Goal: Information Seeking & Learning: Learn about a topic

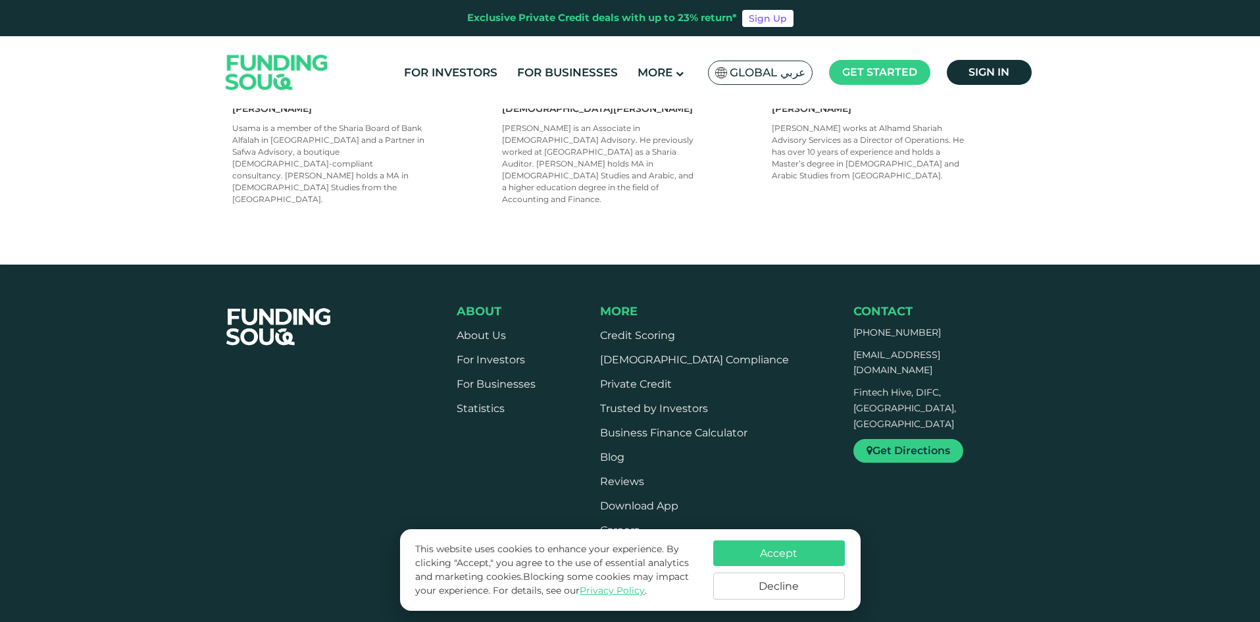
scroll to position [987, 0]
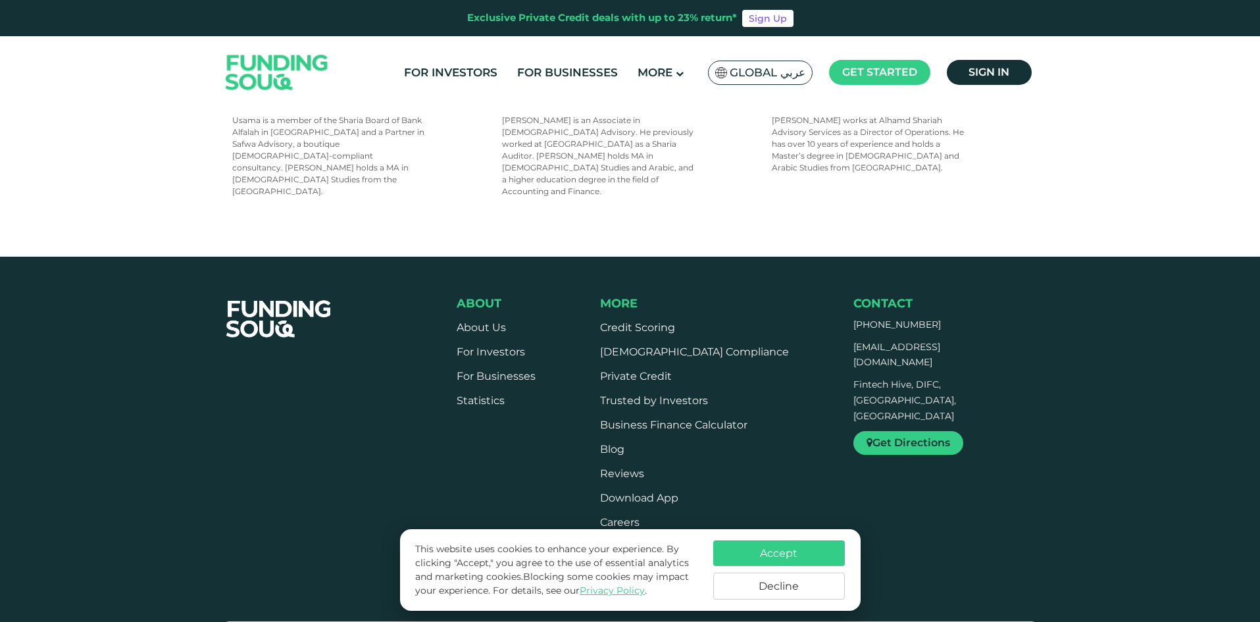
click at [804, 553] on button "Accept" at bounding box center [779, 553] width 132 height 26
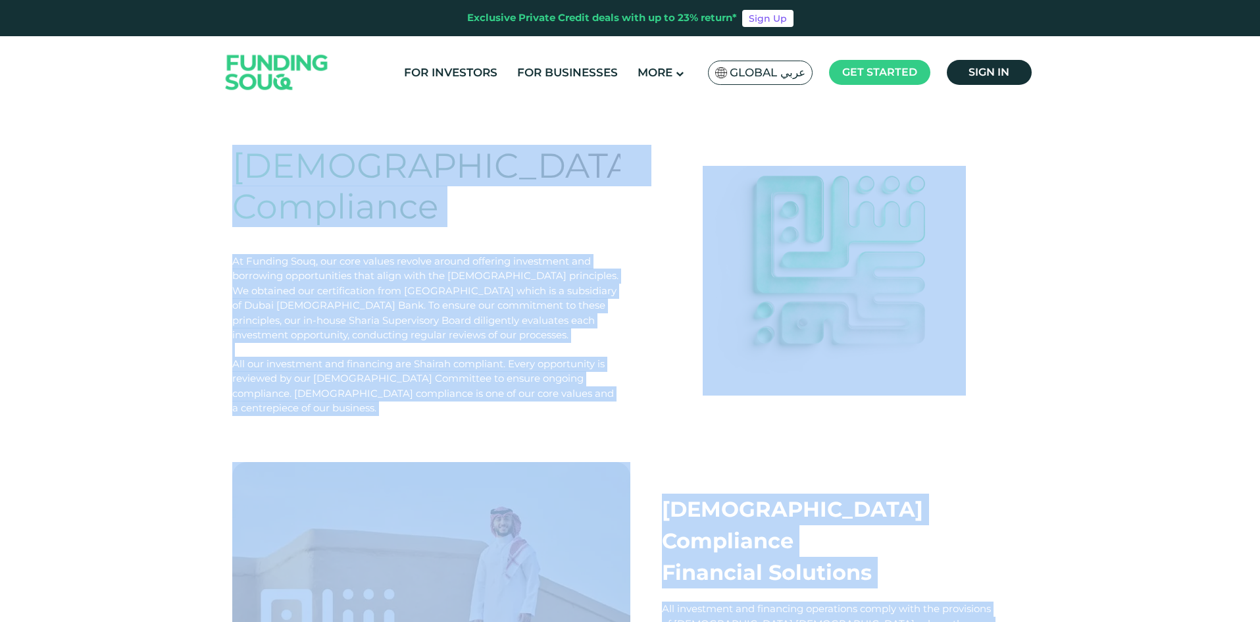
scroll to position [0, 0]
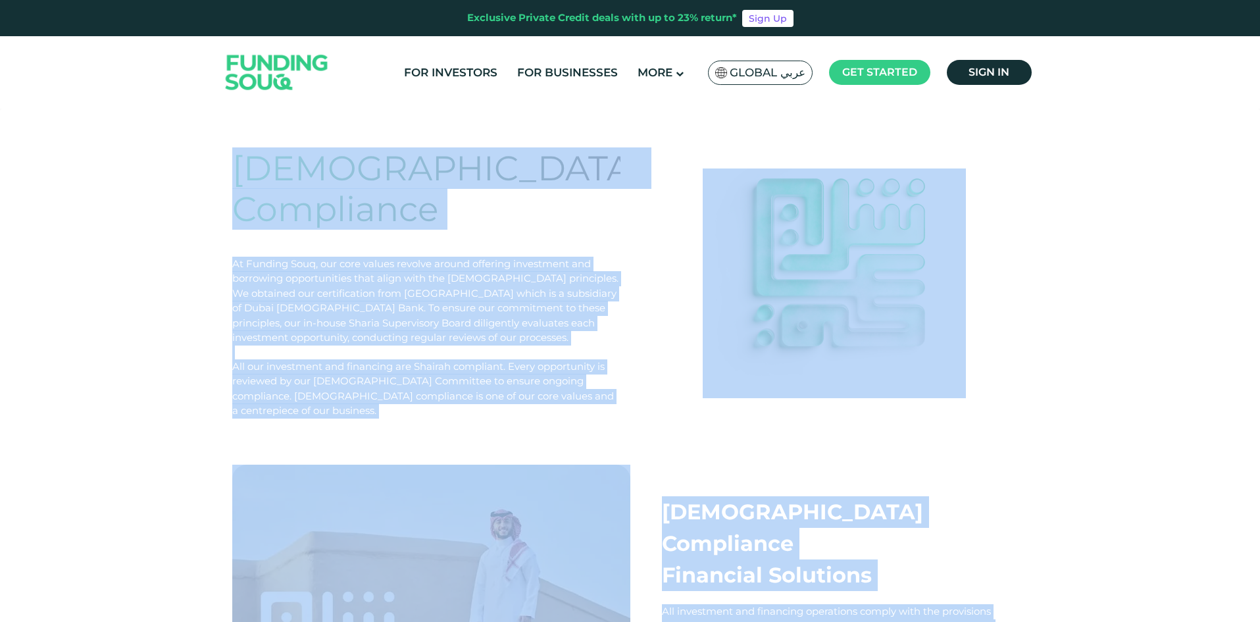
drag, startPoint x: 884, startPoint y: 378, endPoint x: 236, endPoint y: 163, distance: 682.7
copy div "Shariah Compliance At Funding Souq, our core values revolve around offering inv…"
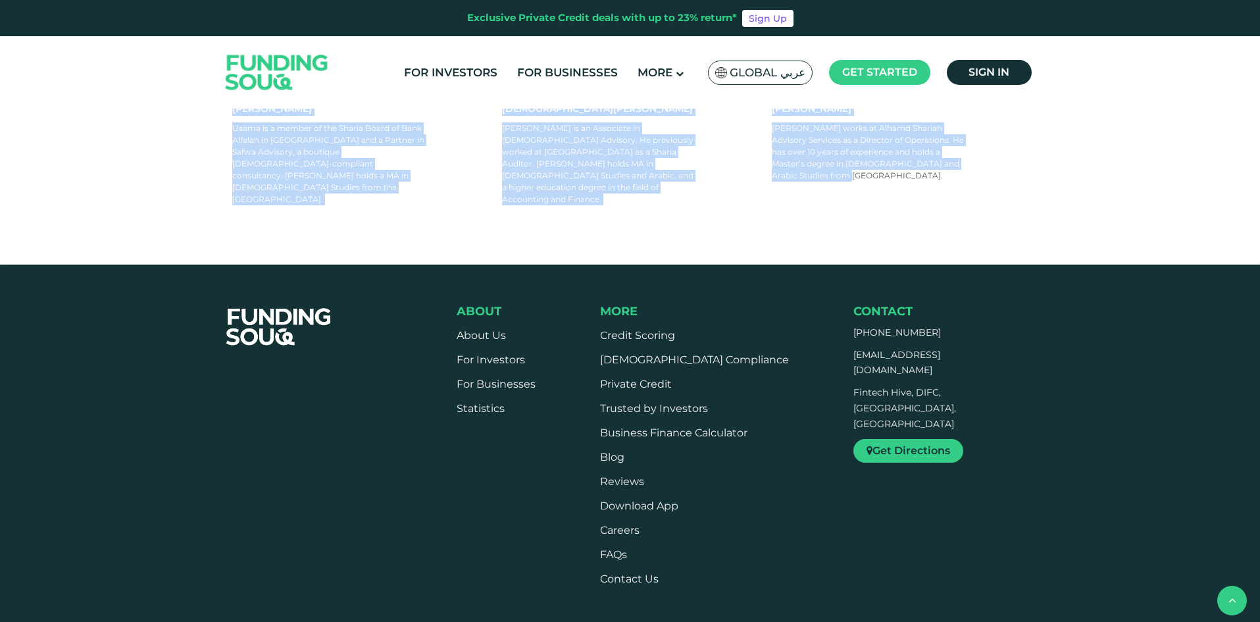
scroll to position [1352, 0]
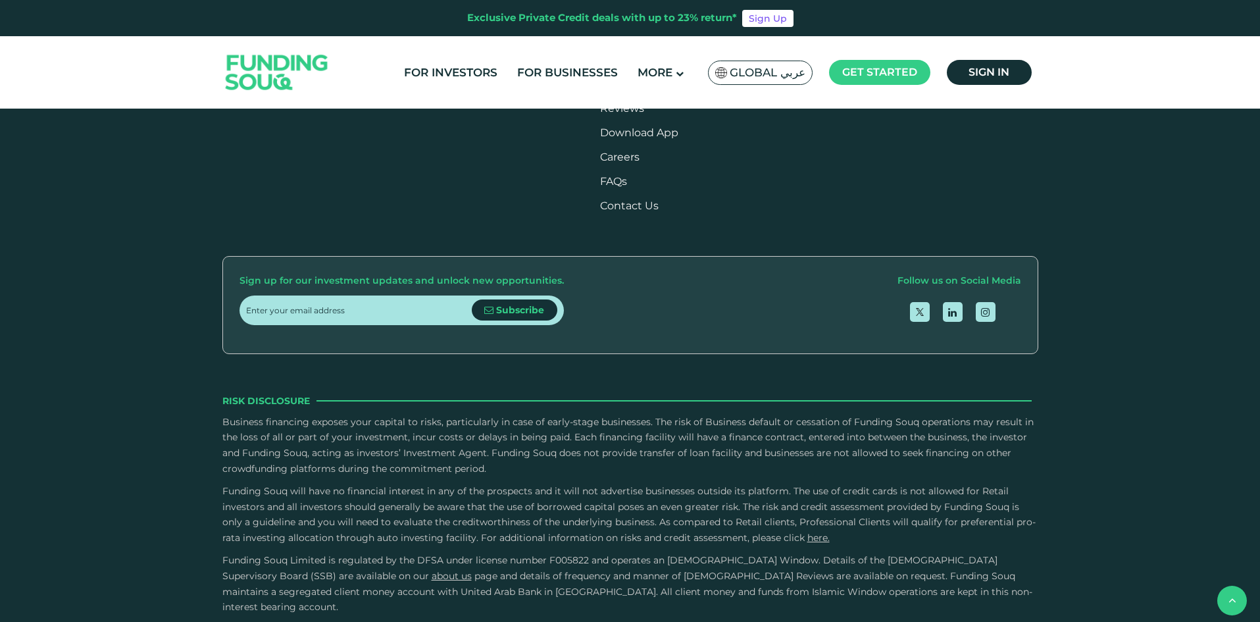
click at [636, 554] on span "Funding Souq Limited is regulated by the DFSA under license number F005822 and …" at bounding box center [609, 568] width 775 height 28
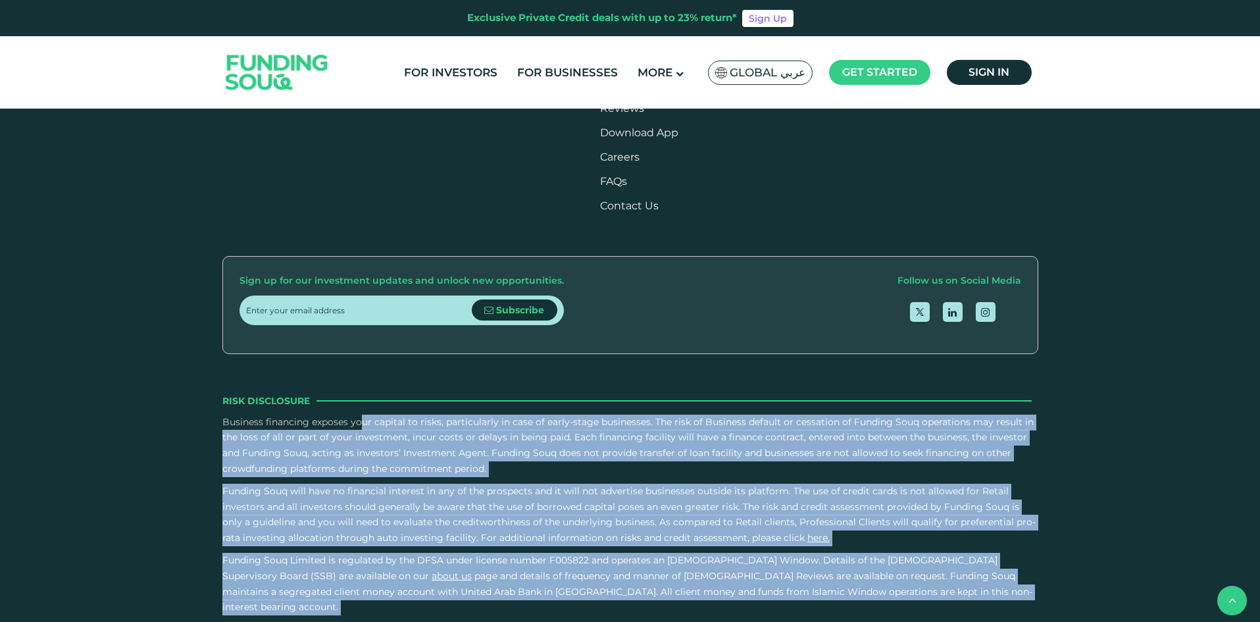
drag, startPoint x: 503, startPoint y: 510, endPoint x: 213, endPoint y: 280, distance: 369.4
click at [213, 280] on div "About About Us For Investors For Businesses" at bounding box center [630, 320] width 1260 height 778
copy div "Business financing exposes your capital to risks, particularly in case of early…"
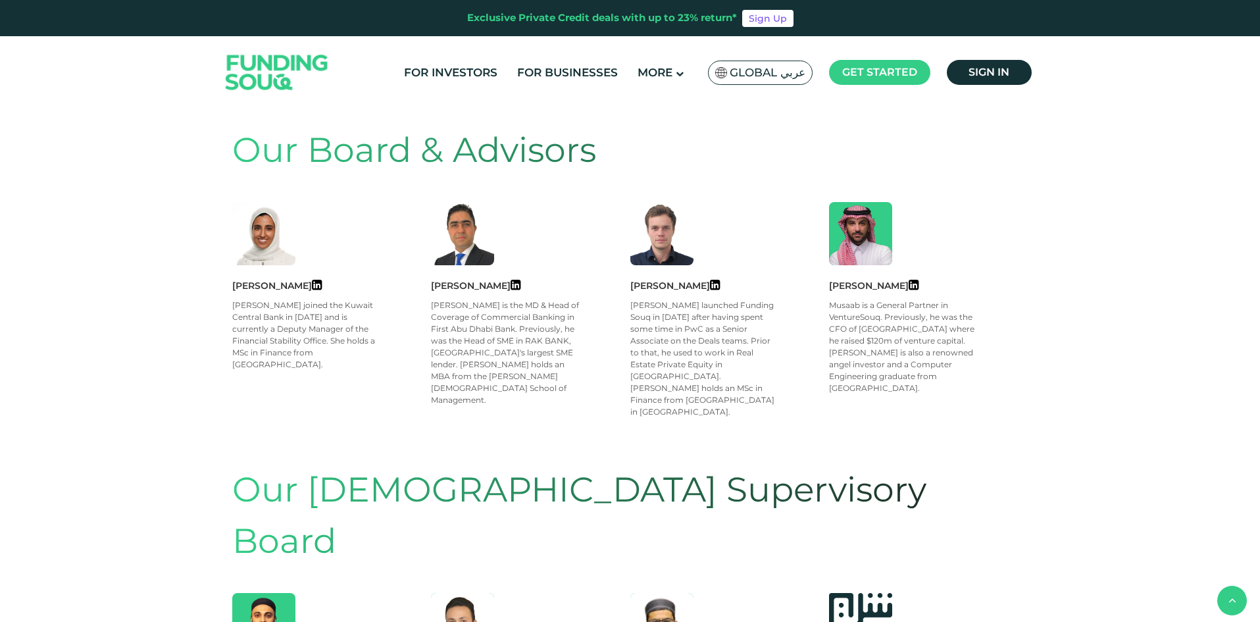
scroll to position [789, 0]
